Goal: Task Accomplishment & Management: Manage account settings

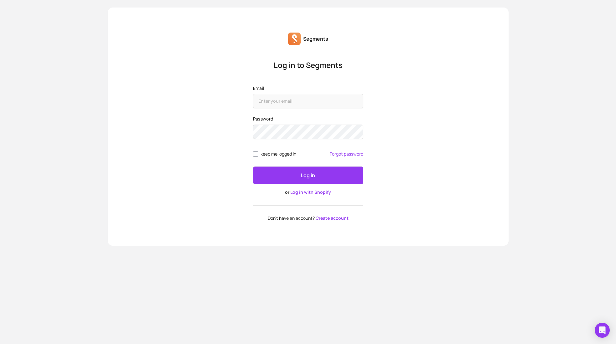
click at [287, 89] on label "Email" at bounding box center [308, 88] width 110 height 6
click at [287, 98] on input "Email" at bounding box center [308, 101] width 110 height 14
type input "owner@thepawprint.store"
click at [253, 166] on button "Log in" at bounding box center [308, 175] width 110 height 18
click at [303, 193] on link "Log in with Shopify" at bounding box center [310, 192] width 41 height 6
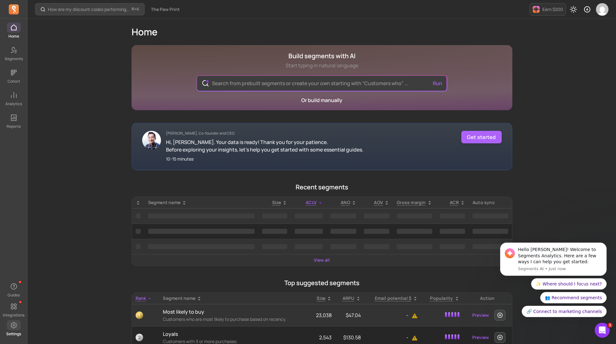
click at [12, 324] on icon at bounding box center [14, 325] width 8 height 8
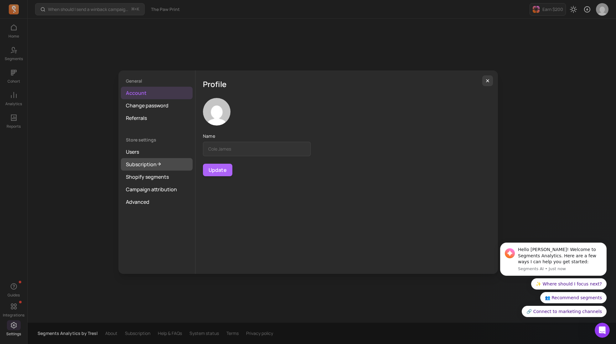
click at [144, 162] on link "Subscription" at bounding box center [157, 164] width 72 height 13
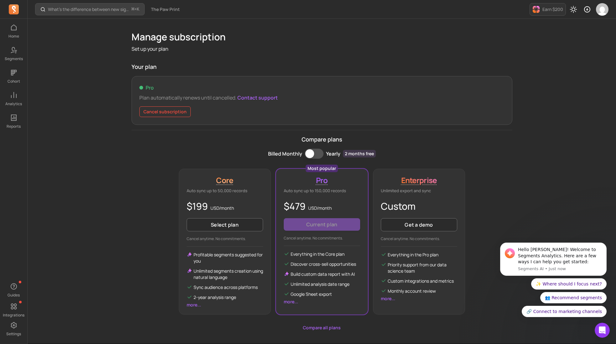
scroll to position [20, 0]
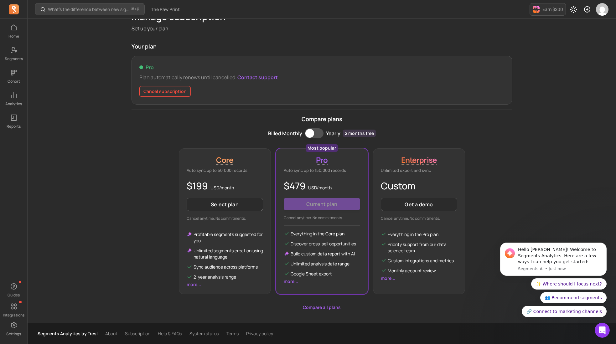
click at [150, 91] on button "Cancel subscription" at bounding box center [164, 91] width 51 height 11
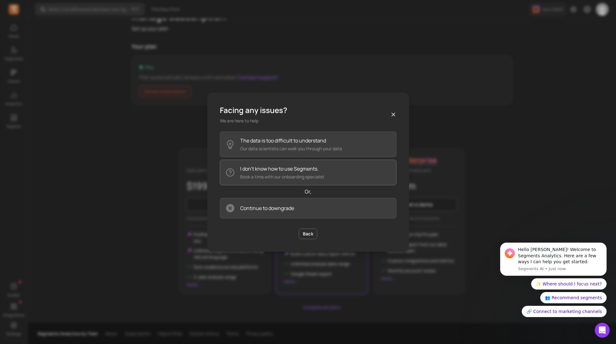
click at [265, 176] on p "Book a time with our onboarding specialist" at bounding box center [282, 177] width 84 height 6
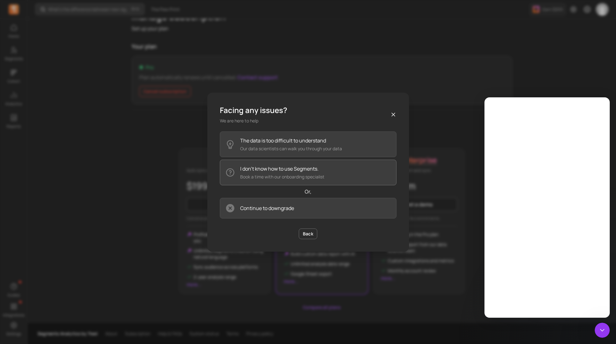
scroll to position [0, 0]
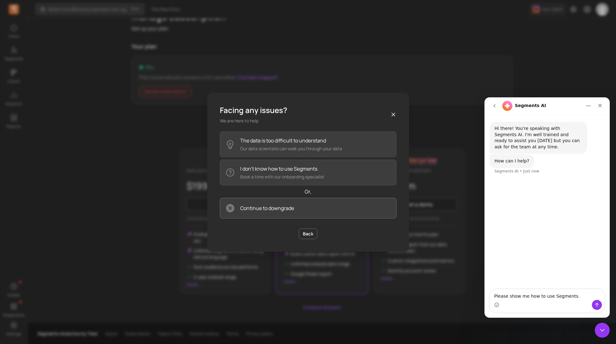
click at [279, 206] on p "Continue to downgrade" at bounding box center [267, 208] width 54 height 8
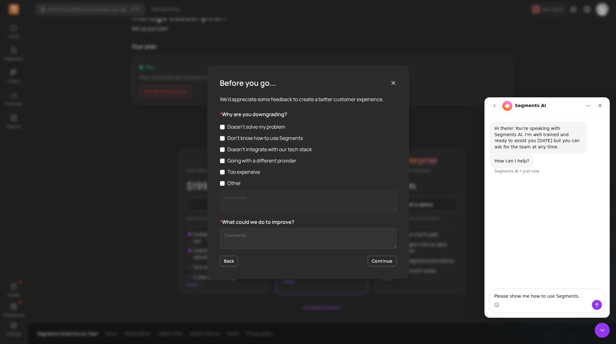
click at [267, 140] on label "Don’t know how to use Segments" at bounding box center [308, 138] width 176 height 8
click at [225, 140] on input "Don’t know how to use Segments" at bounding box center [222, 138] width 5 height 5
checkbox input "true"
click at [263, 152] on label "Doesn’t integrate with our tech stack" at bounding box center [308, 150] width 176 height 8
click at [225, 152] on input "Doesn’t integrate with our tech stack" at bounding box center [222, 149] width 5 height 5
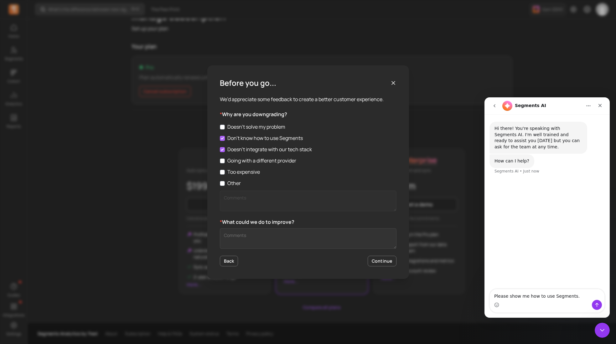
click at [263, 152] on label "Doesn’t integrate with our tech stack" at bounding box center [308, 150] width 176 height 8
click at [225, 152] on input "Doesn’t integrate with our tech stack" at bounding box center [222, 149] width 5 height 5
checkbox input "false"
click at [391, 262] on button "Continue" at bounding box center [381, 261] width 29 height 11
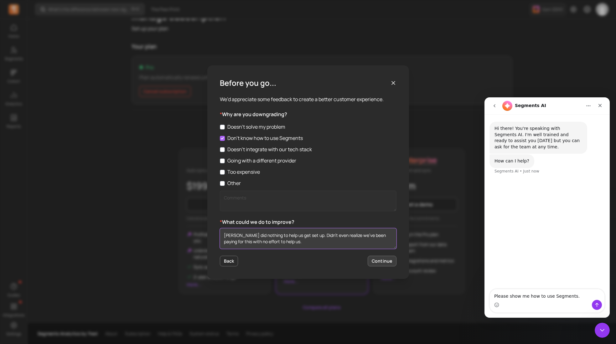
type textarea "[PERSON_NAME] did nothing to help us get set up. Didn't even realize we've been…"
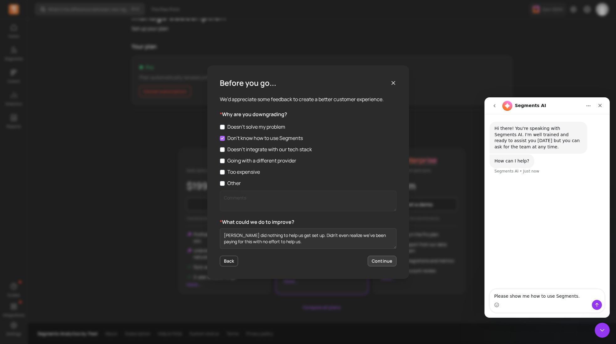
click at [384, 265] on button "Continue" at bounding box center [381, 261] width 29 height 11
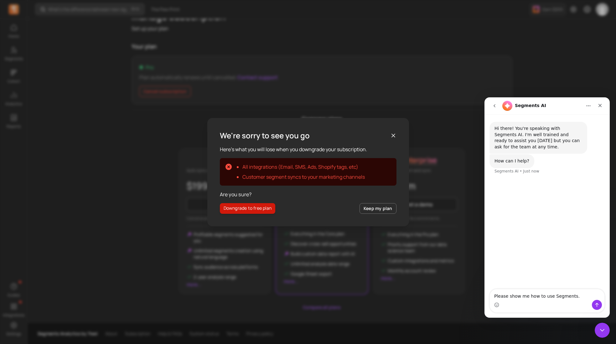
click at [260, 209] on button "Downgrade to free plan" at bounding box center [248, 208] width 56 height 11
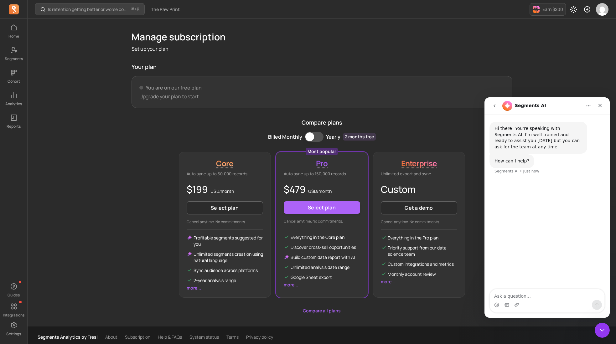
scroll to position [1, 0]
